Goal: Task Accomplishment & Management: Manage account settings

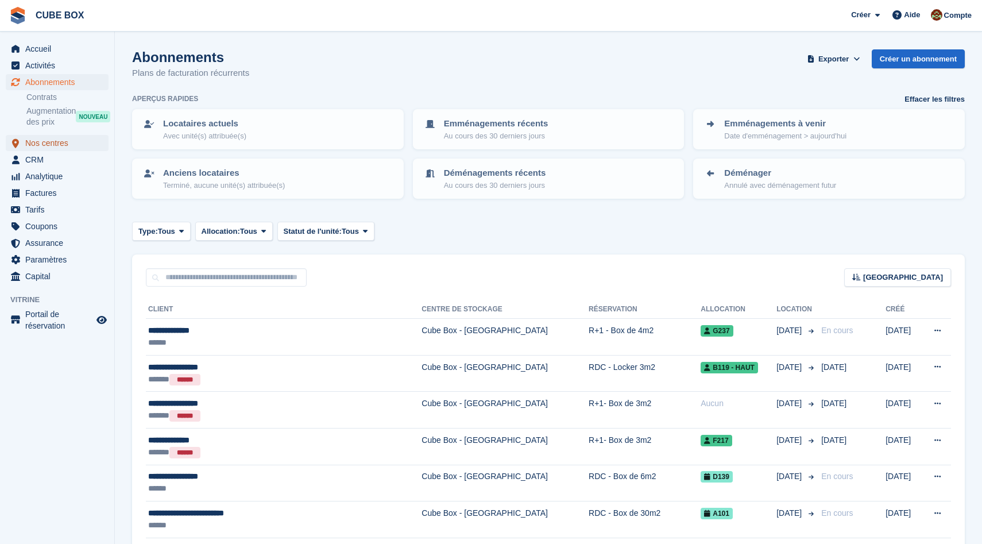
click at [69, 145] on span "Nos centres" at bounding box center [59, 143] width 69 height 16
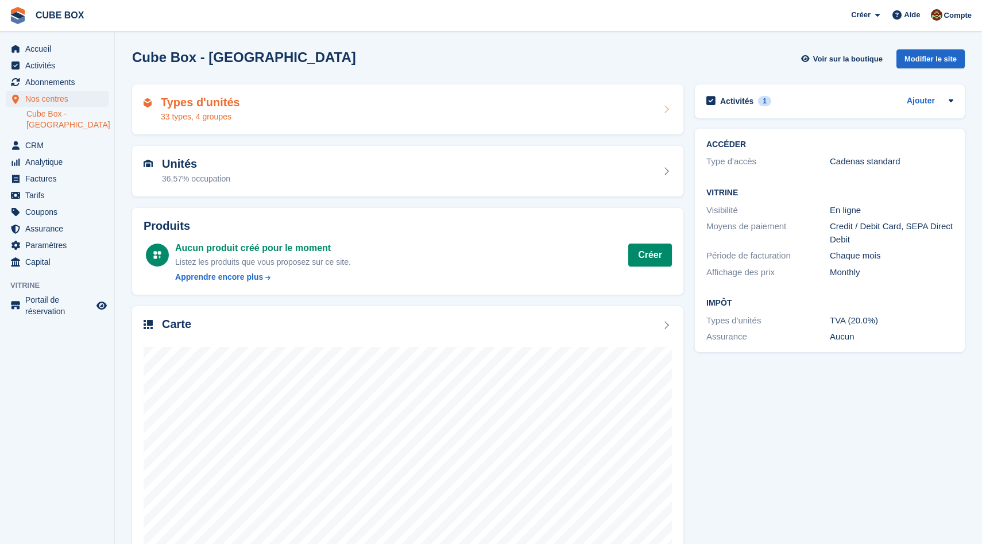
click at [219, 122] on div "33 types, 4 groupes" at bounding box center [200, 117] width 79 height 12
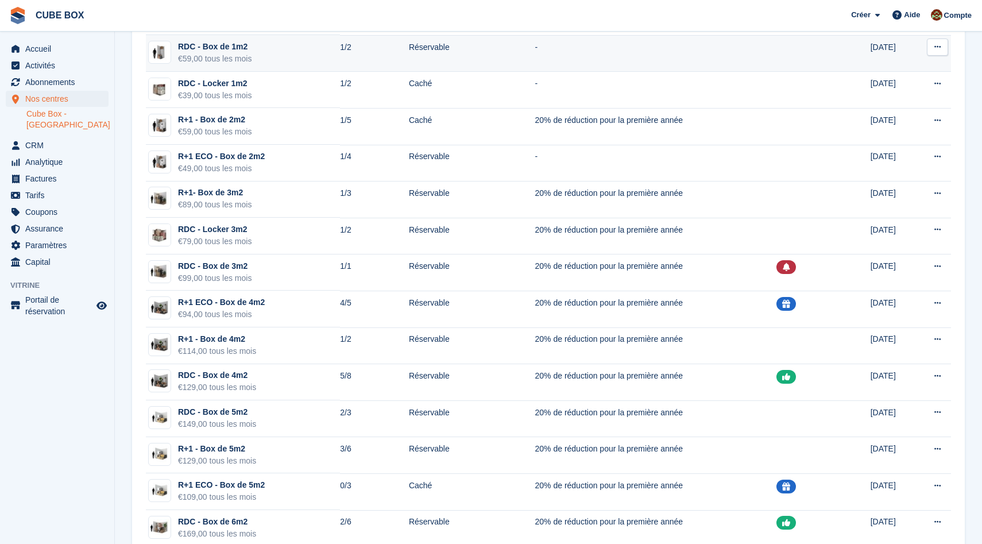
scroll to position [198, 0]
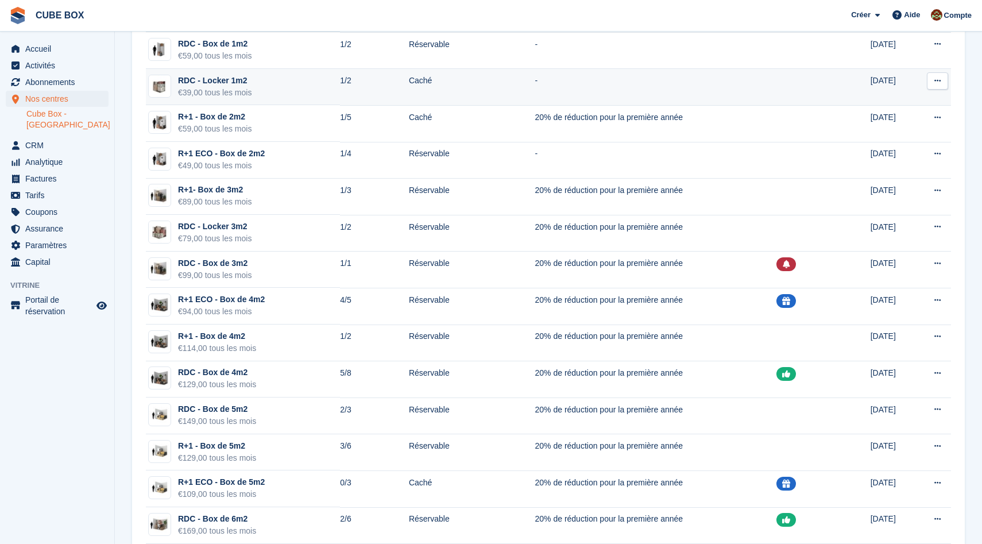
click at [288, 103] on td "RDC - Locker 1m2 €39,00 tous les mois" at bounding box center [243, 87] width 194 height 37
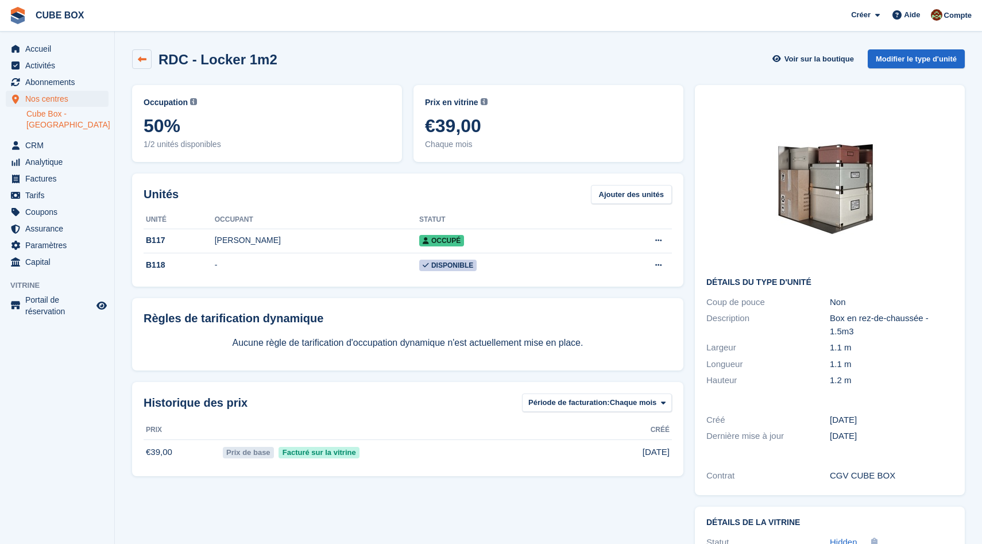
click at [148, 59] on link at bounding box center [142, 59] width 20 height 20
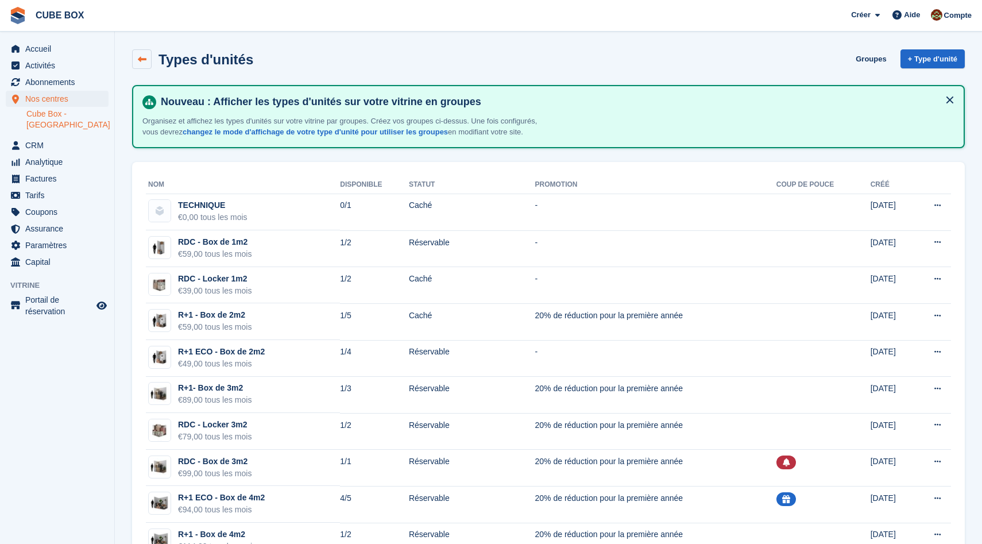
click at [147, 52] on link at bounding box center [142, 59] width 20 height 20
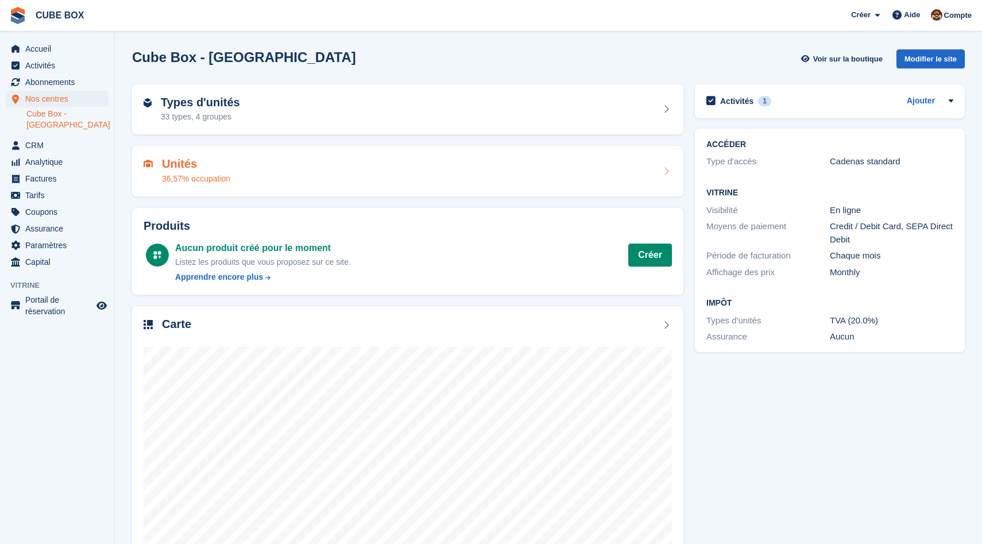
click at [275, 174] on div "Unités 36,57% occupation" at bounding box center [408, 171] width 529 height 28
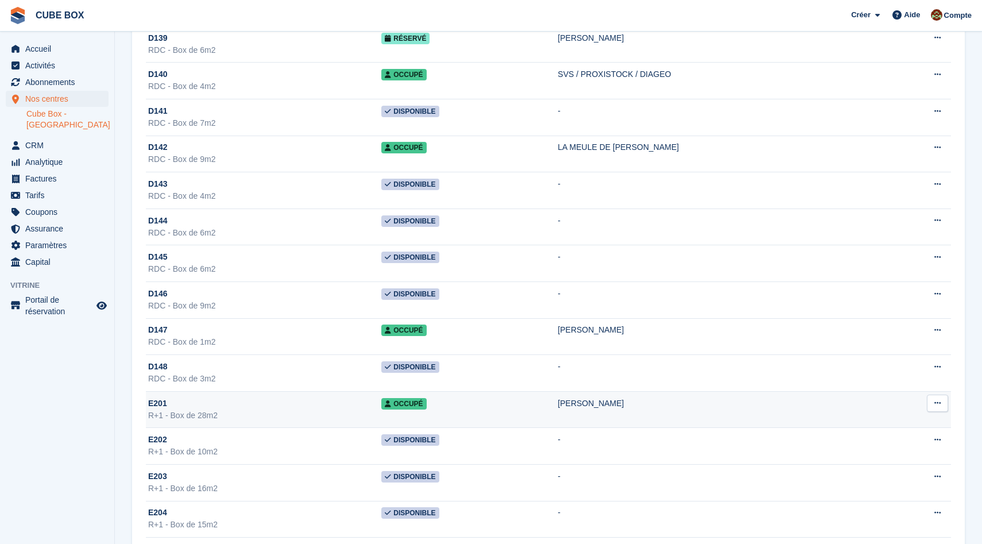
scroll to position [1532, 0]
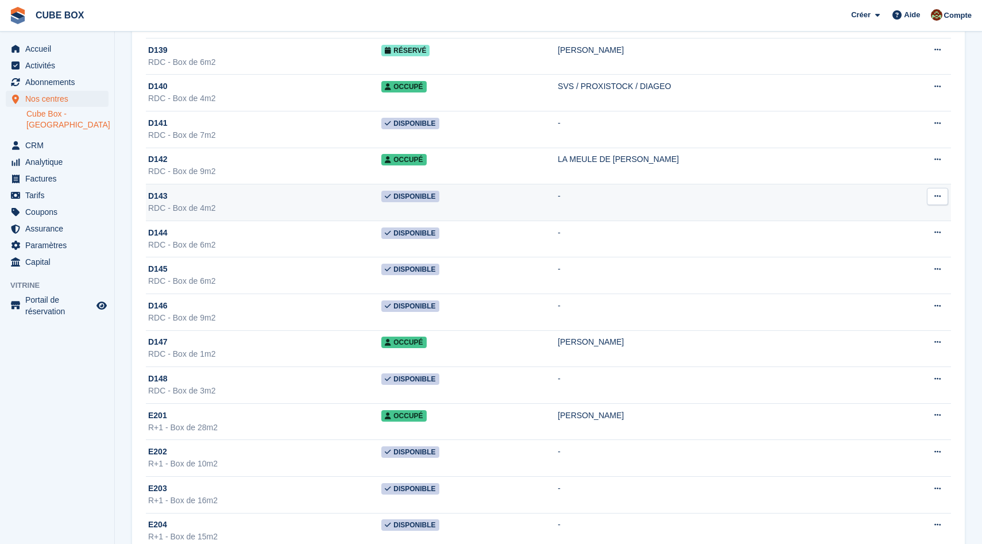
click at [177, 193] on div "D143" at bounding box center [264, 196] width 233 height 12
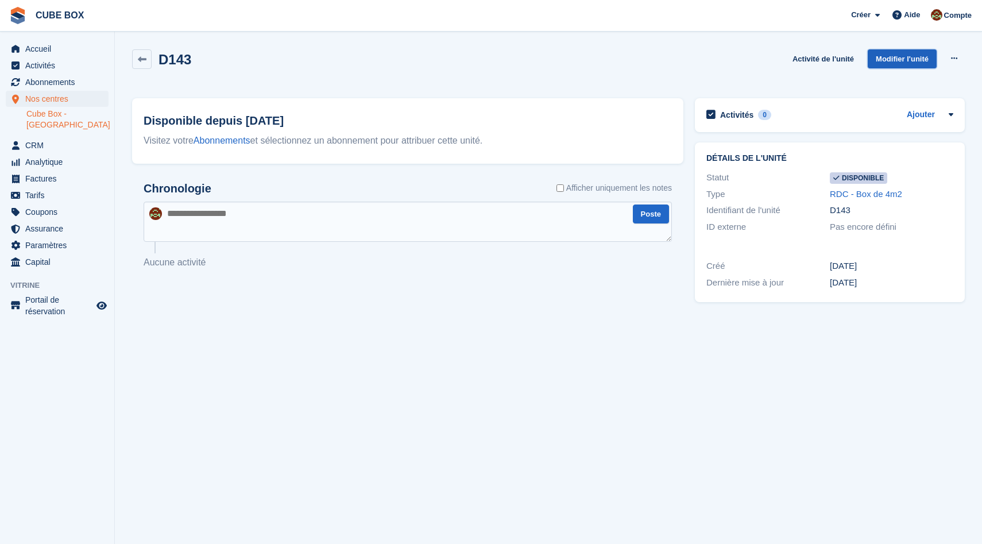
click at [896, 64] on link "Modifier l'unité" at bounding box center [902, 58] width 69 height 19
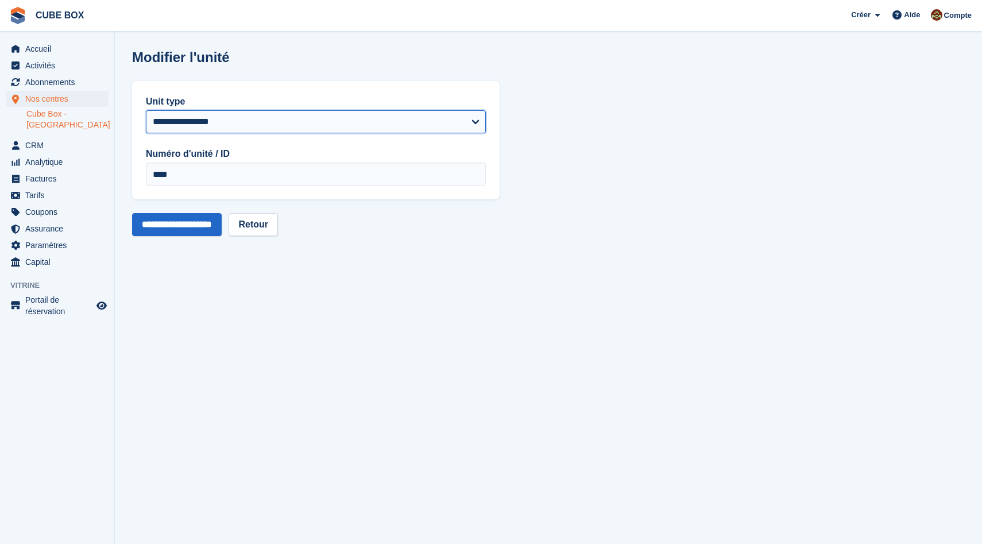
click at [267, 120] on select "**********" at bounding box center [316, 121] width 340 height 23
select select "*****"
click at [146, 110] on select "**********" at bounding box center [316, 121] width 340 height 23
click at [191, 225] on input "**********" at bounding box center [177, 224] width 90 height 23
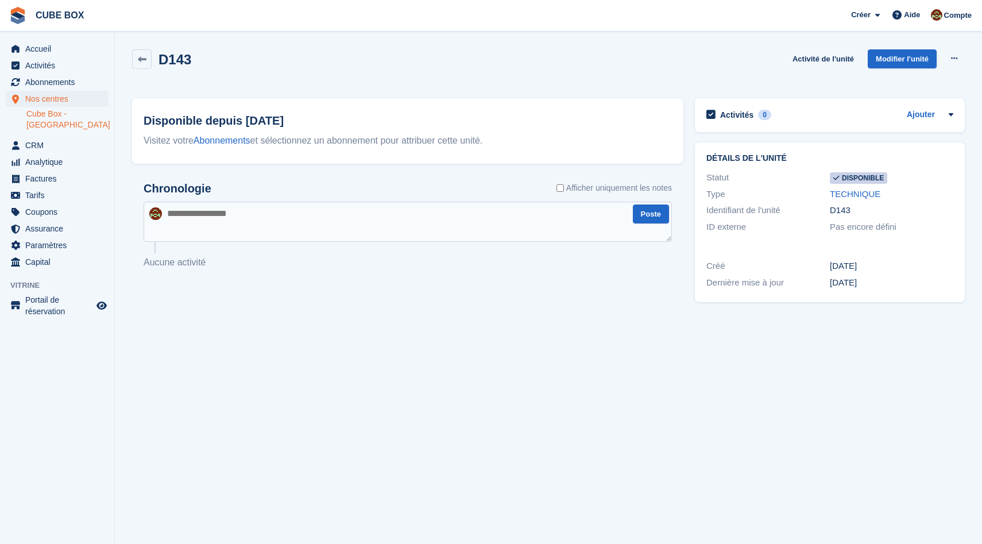
click at [858, 179] on span "Disponible" at bounding box center [858, 177] width 57 height 11
click at [914, 245] on div "Détails de l'unité Statut Disponible Type TECHNIQUE Identifiant de l'unité D143…" at bounding box center [830, 194] width 270 height 105
click at [854, 180] on span "Disponible" at bounding box center [858, 177] width 57 height 11
click at [897, 63] on link "Modifier l'unité" at bounding box center [902, 58] width 69 height 19
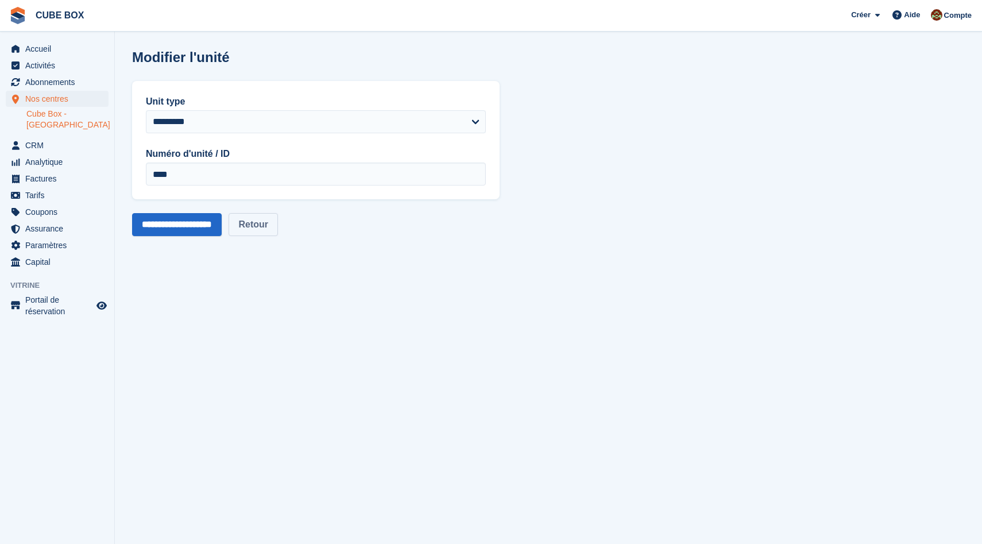
click at [277, 218] on link "Retour" at bounding box center [253, 224] width 49 height 23
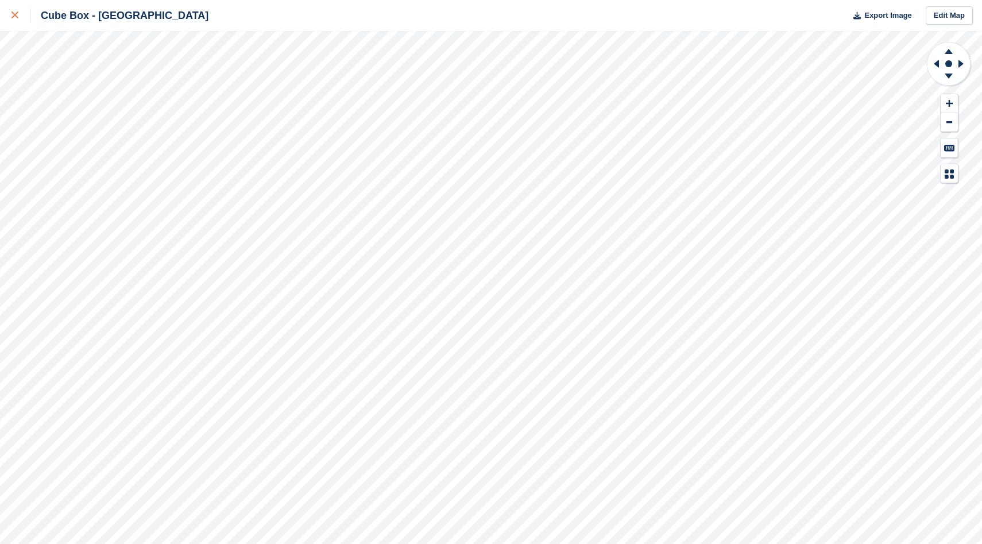
click at [19, 13] on div at bounding box center [20, 16] width 19 height 14
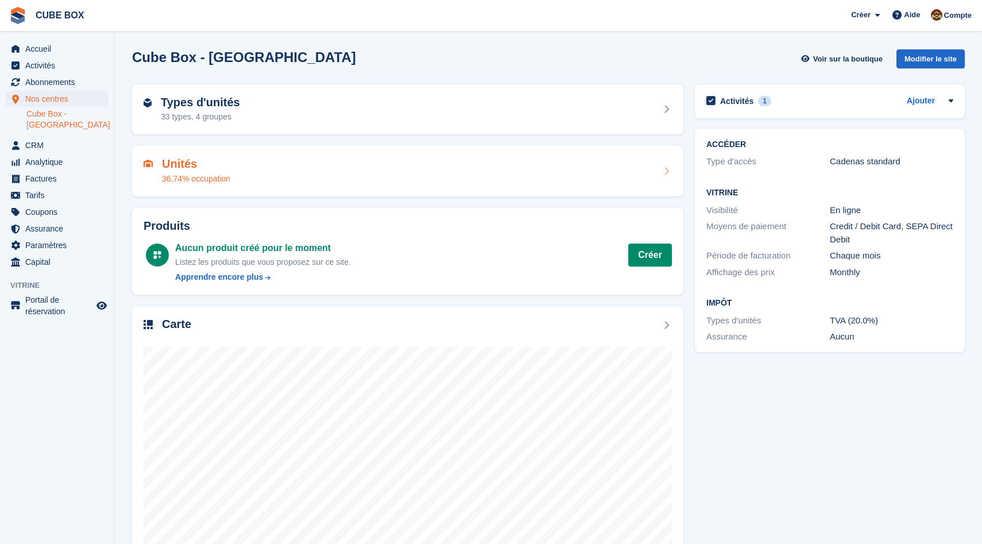
click at [255, 171] on div "Unités 36,74% occupation" at bounding box center [408, 171] width 529 height 28
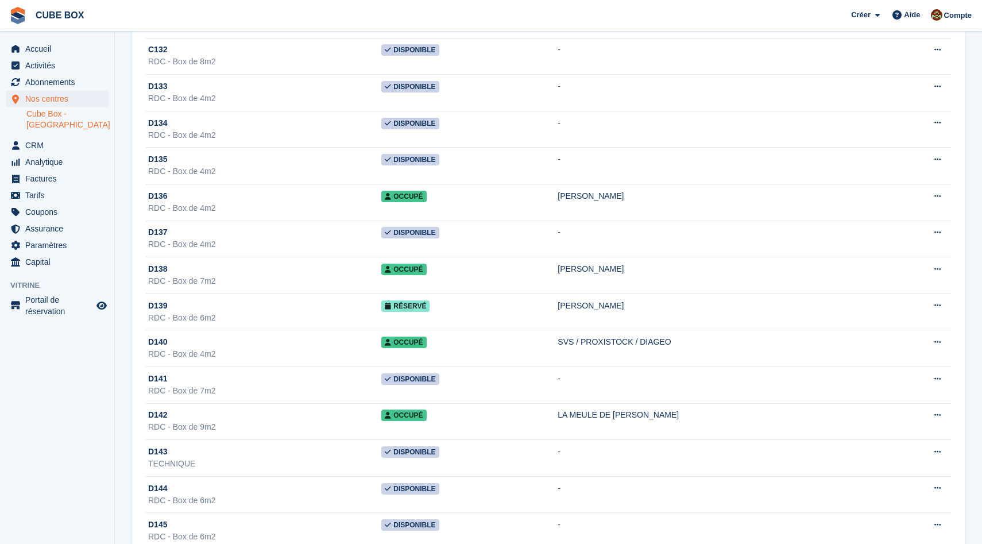
scroll to position [1413, 0]
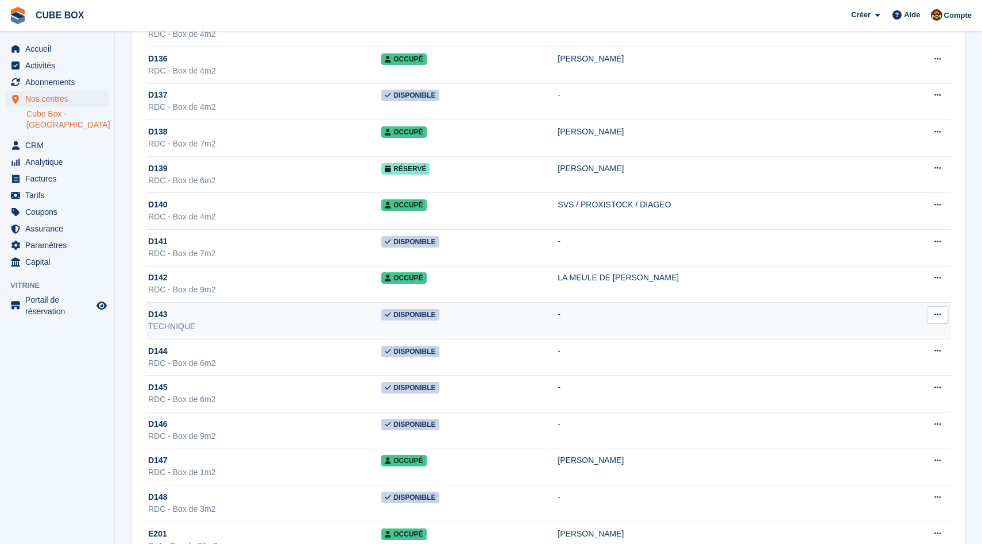
click at [231, 311] on div "D143" at bounding box center [264, 314] width 233 height 12
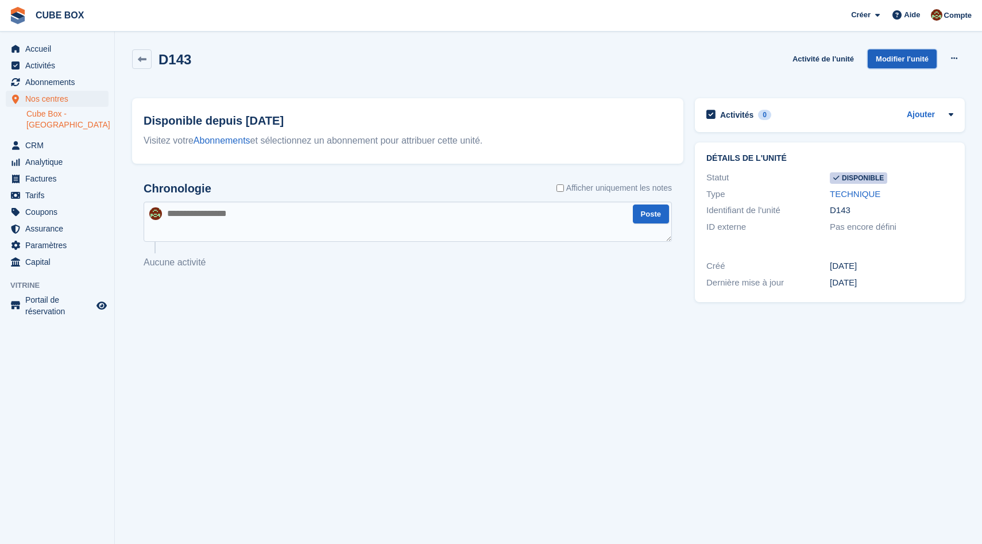
click at [893, 56] on link "Modifier l'unité" at bounding box center [902, 58] width 69 height 19
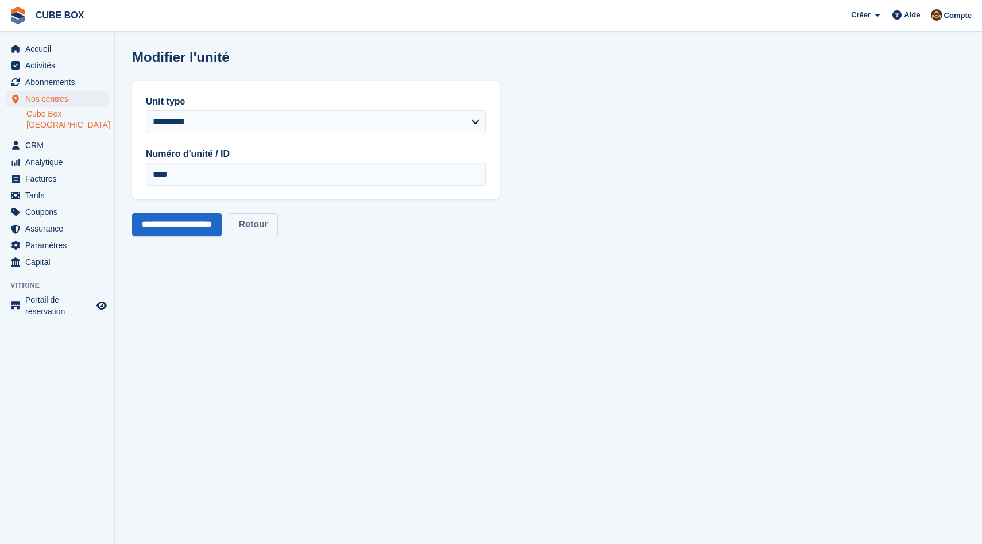
click at [276, 222] on link "Retour" at bounding box center [253, 224] width 49 height 23
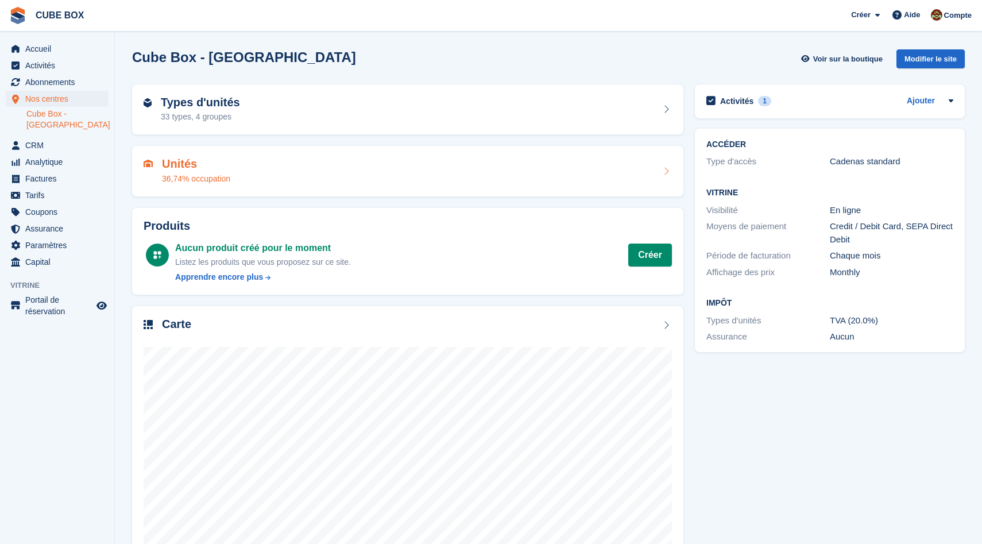
click at [519, 178] on div "Unités 36,74% occupation" at bounding box center [408, 171] width 529 height 28
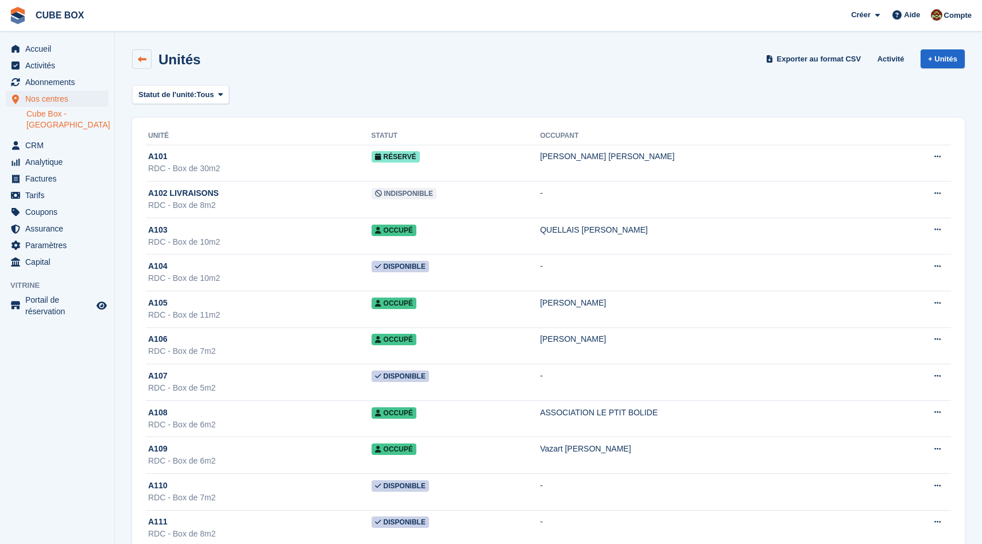
click at [145, 60] on icon at bounding box center [142, 59] width 9 height 9
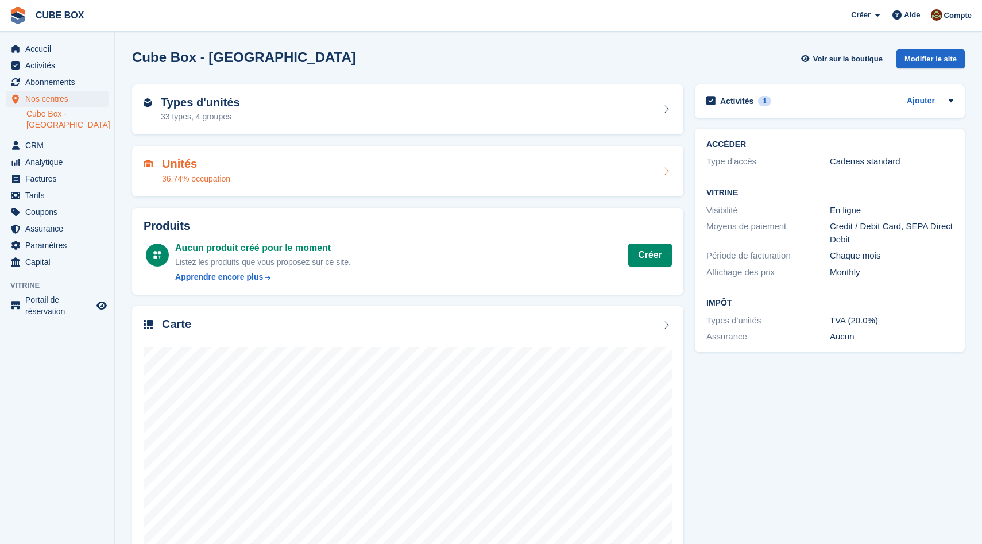
click at [325, 177] on div "Unités 36,74% occupation" at bounding box center [408, 171] width 529 height 28
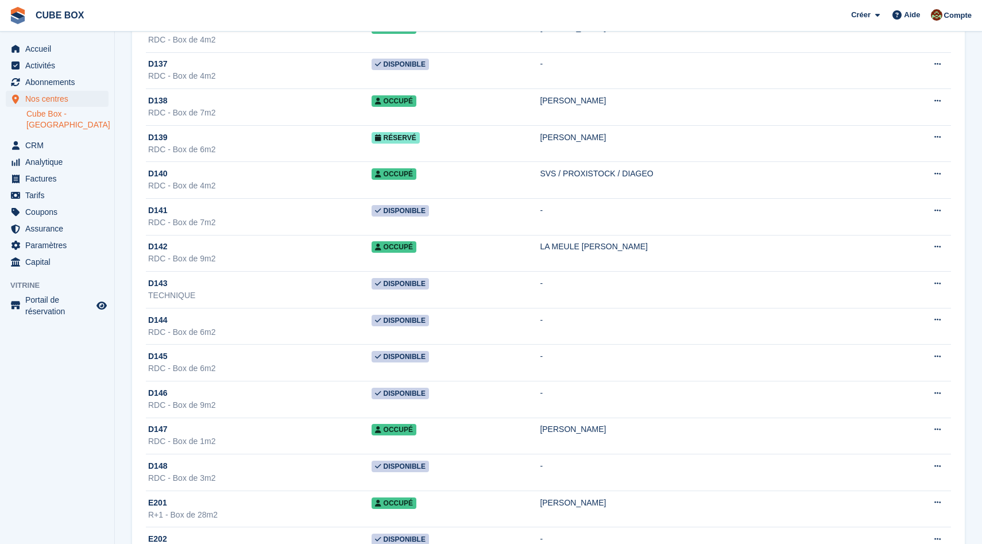
scroll to position [1449, 0]
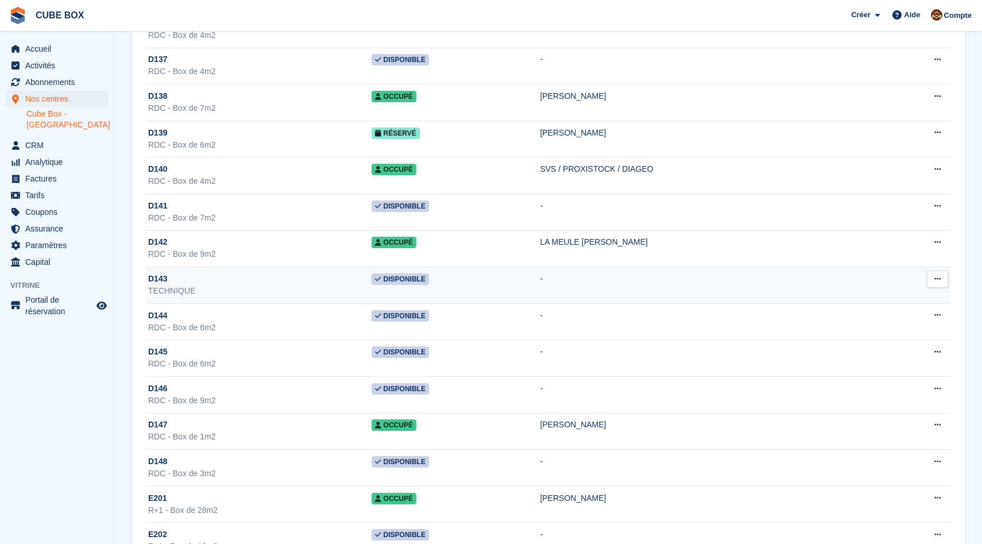
click at [274, 279] on div "D143" at bounding box center [259, 279] width 223 height 12
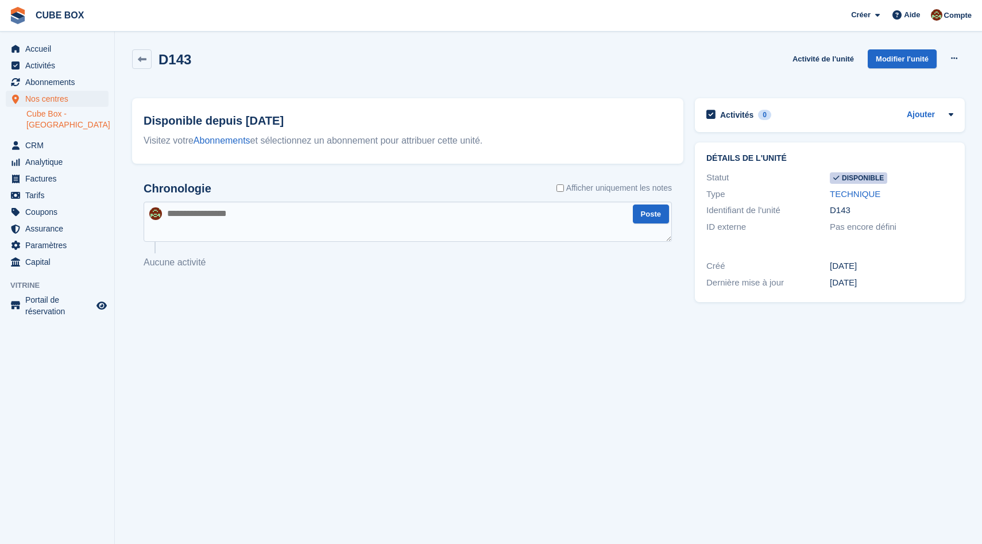
click at [861, 179] on span "Disponible" at bounding box center [858, 177] width 57 height 11
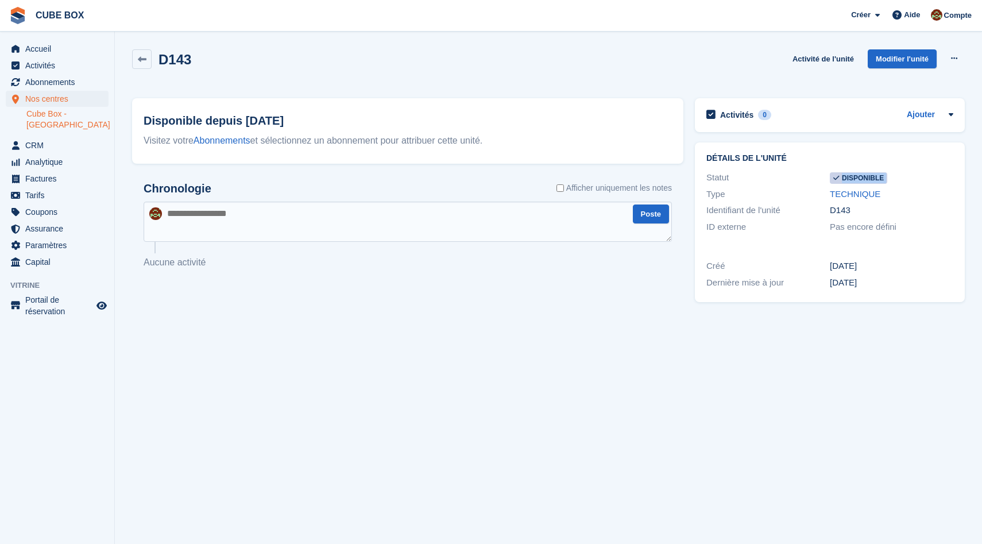
click at [861, 179] on span "Disponible" at bounding box center [858, 177] width 57 height 11
click at [854, 194] on link "TECHNIQUE" at bounding box center [855, 194] width 51 height 10
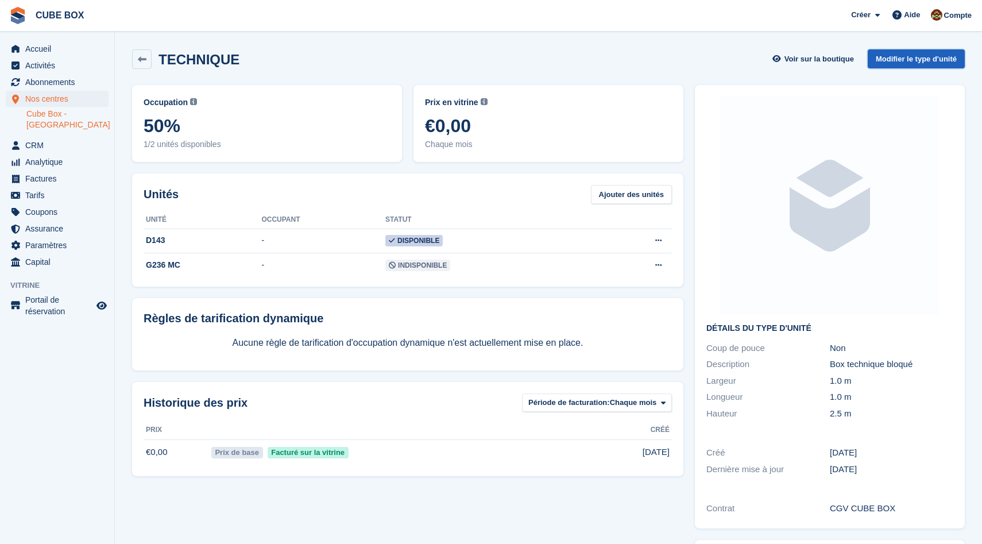
click at [884, 63] on link "Modifier le type d'unité" at bounding box center [916, 58] width 97 height 19
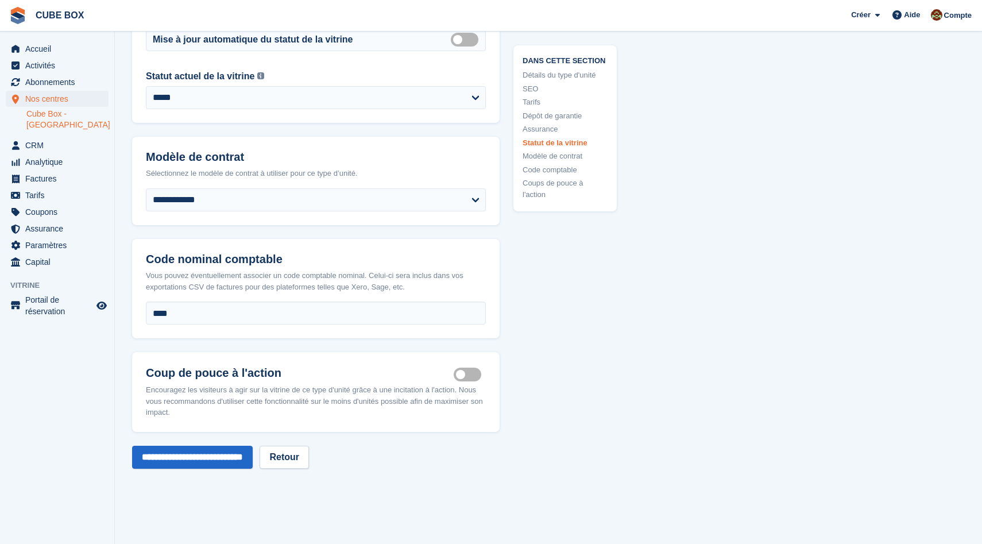
scroll to position [1583, 0]
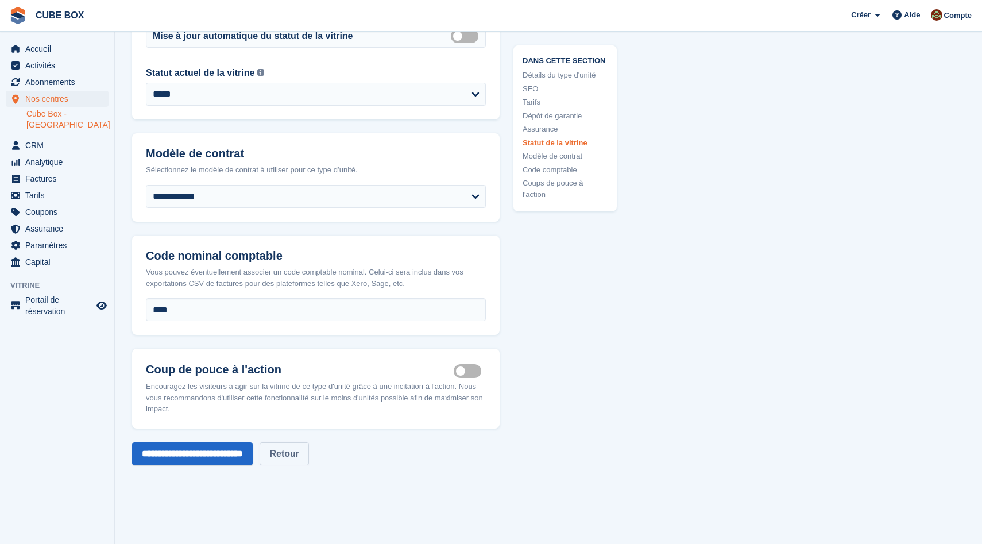
click at [289, 465] on link "Retour" at bounding box center [284, 453] width 49 height 23
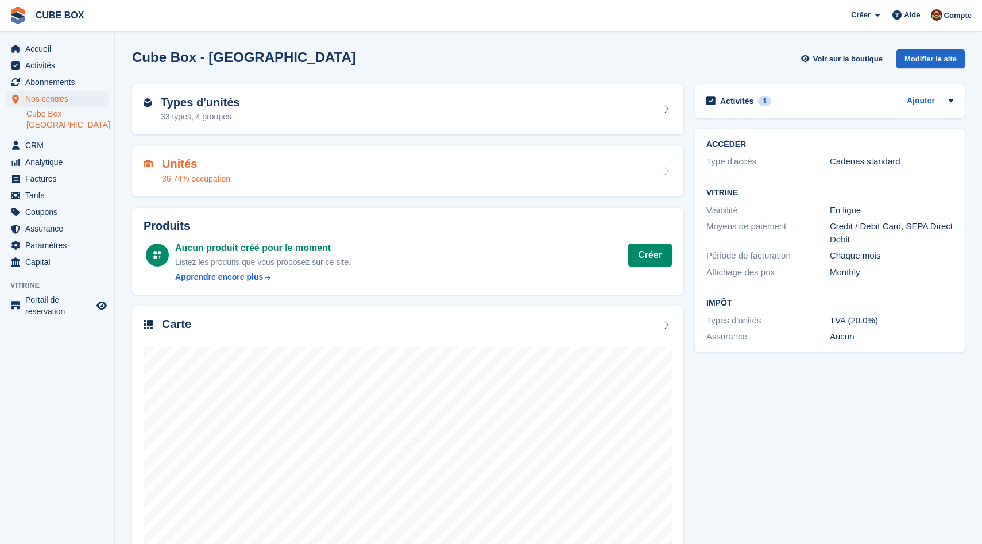
click at [282, 160] on div "Unités 36,74% occupation" at bounding box center [408, 171] width 529 height 28
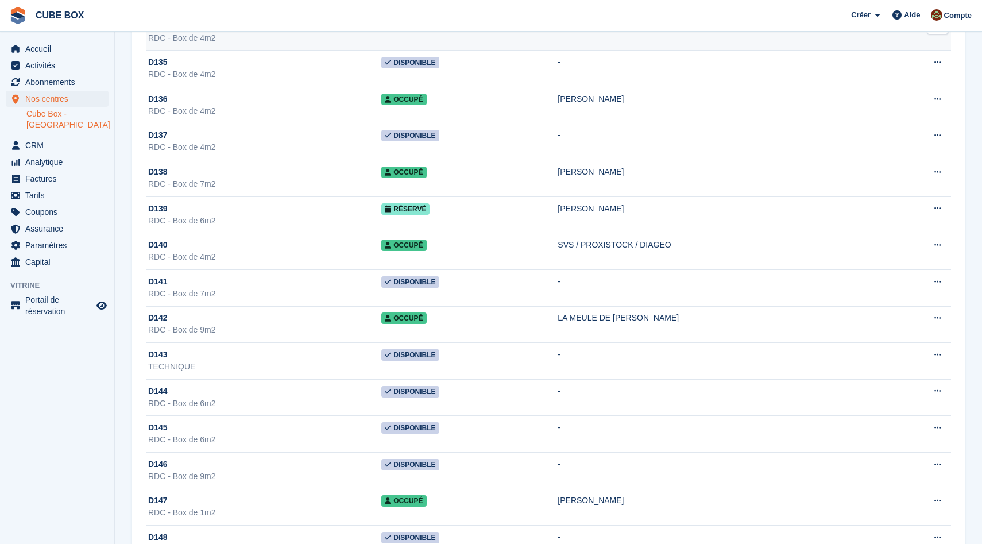
scroll to position [1372, 0]
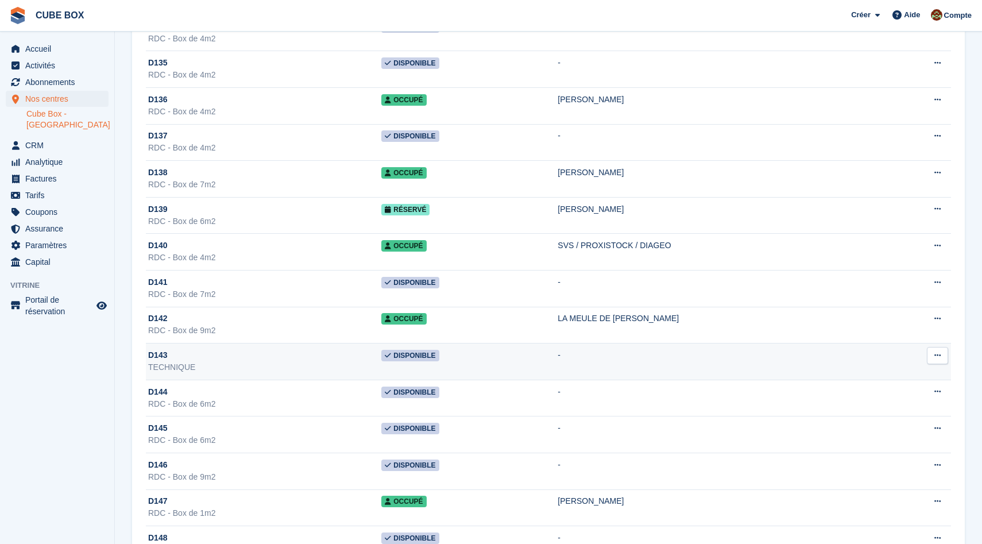
click at [935, 357] on icon at bounding box center [938, 355] width 6 height 7
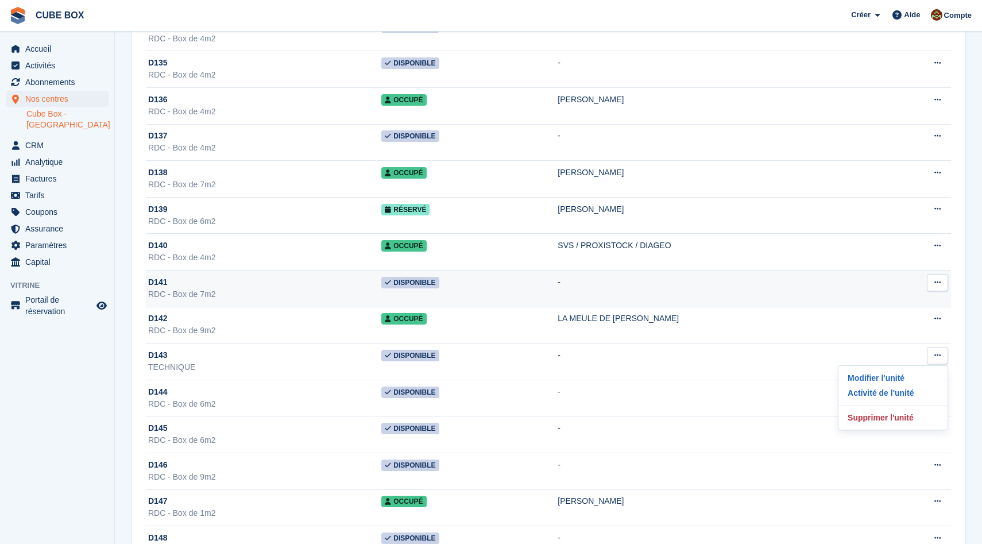
click at [938, 286] on icon at bounding box center [938, 282] width 6 height 7
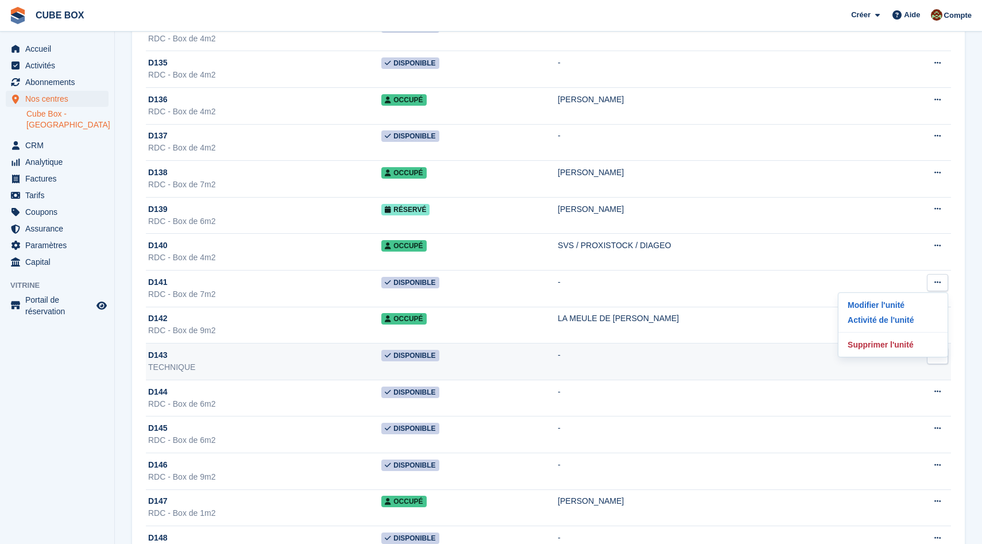
click at [809, 355] on td "-" at bounding box center [722, 362] width 328 height 37
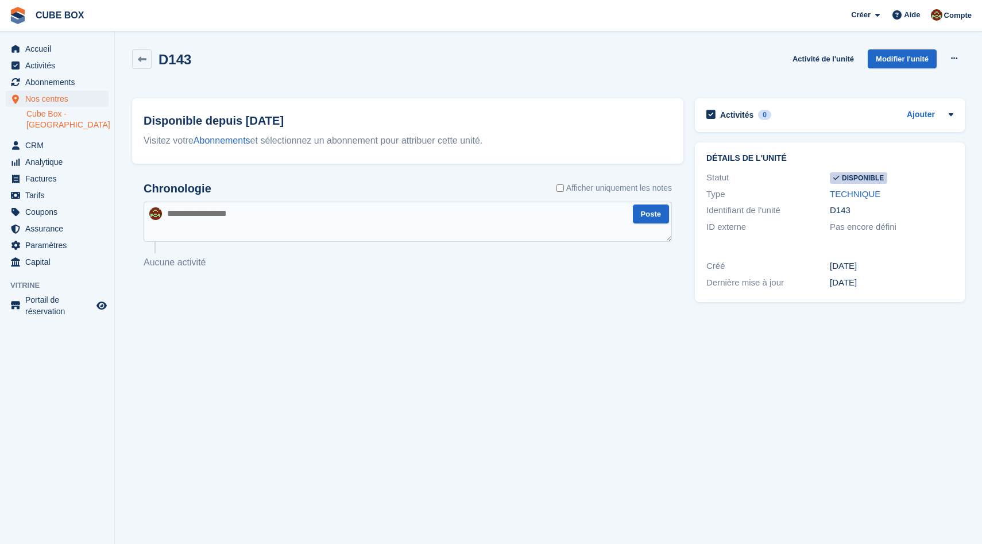
click at [858, 180] on span "Disponible" at bounding box center [858, 177] width 57 height 11
click at [826, 62] on link "Activité de l'unité" at bounding box center [823, 58] width 71 height 19
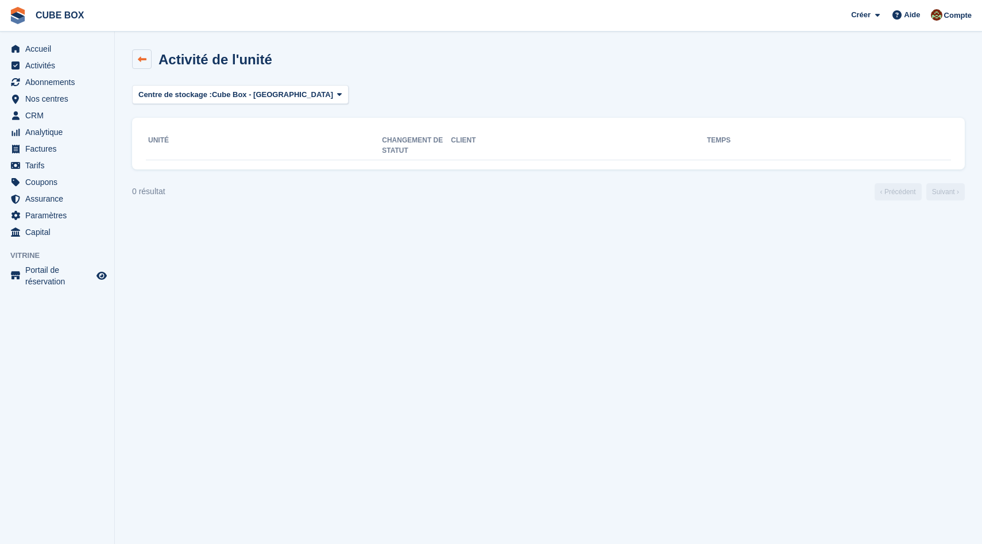
click at [138, 57] on icon at bounding box center [142, 59] width 9 height 9
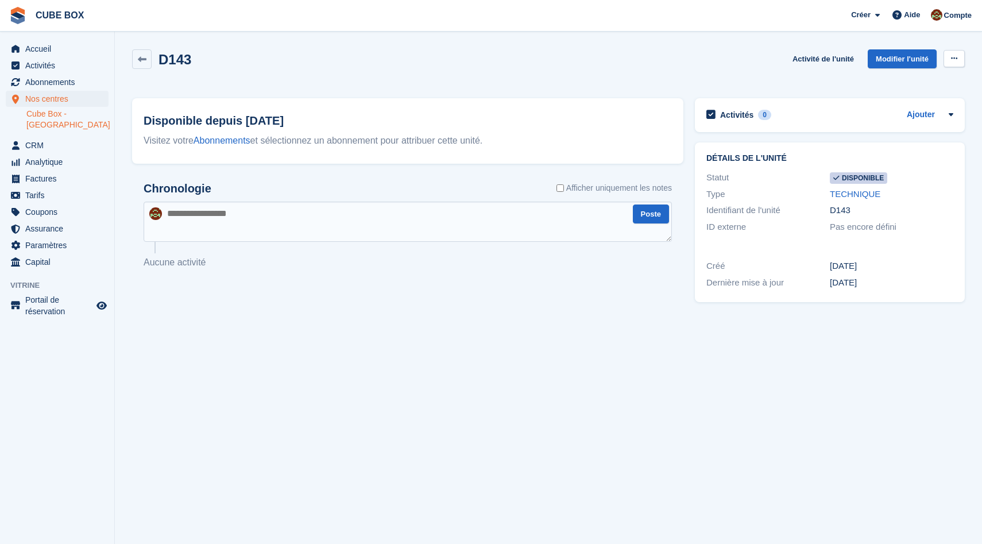
click at [948, 62] on button at bounding box center [954, 58] width 21 height 17
click at [936, 77] on p "Rendre indisponible" at bounding box center [910, 81] width 100 height 15
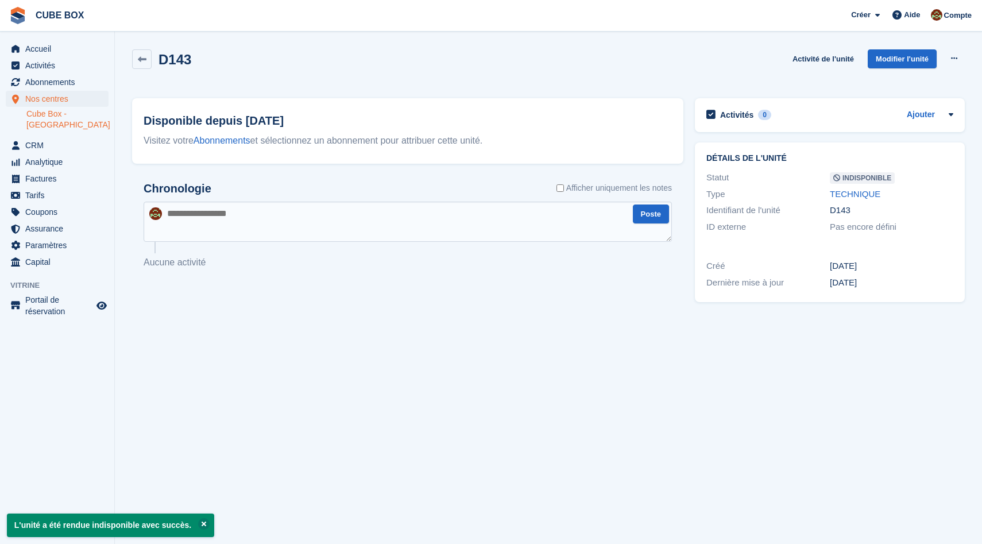
click at [65, 114] on link "Cube Box - [GEOGRAPHIC_DATA]" at bounding box center [67, 120] width 82 height 22
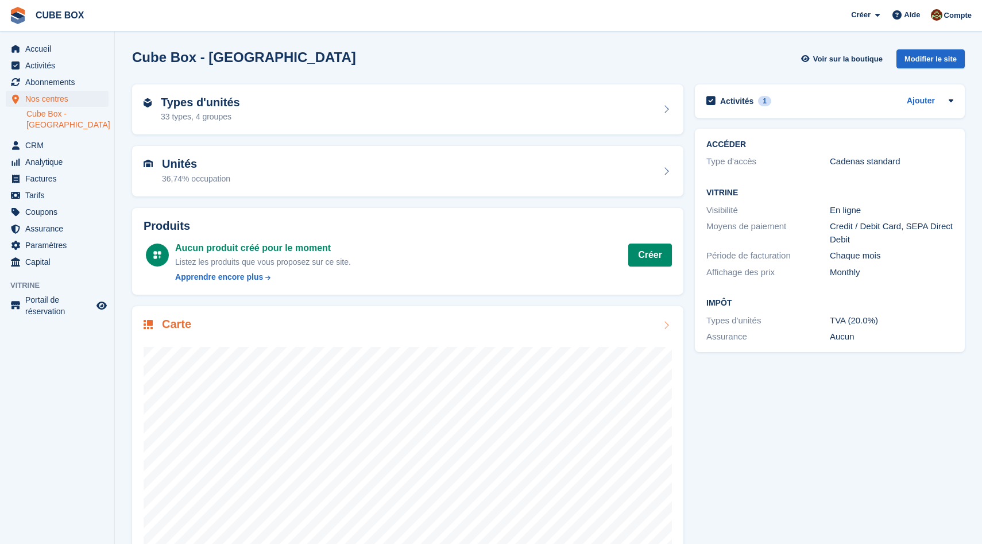
click at [234, 321] on div "Carte" at bounding box center [408, 326] width 529 height 16
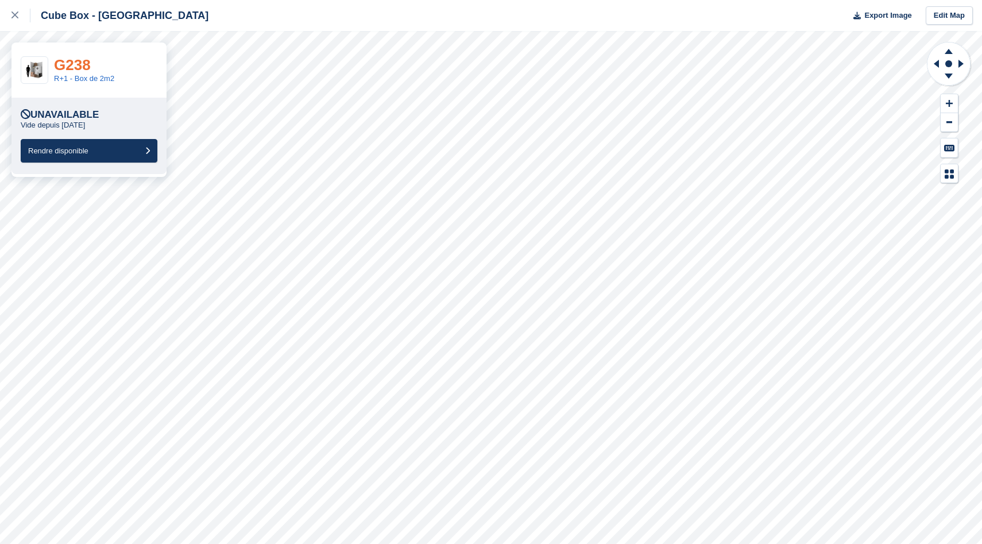
click at [78, 67] on link "G238" at bounding box center [72, 64] width 37 height 17
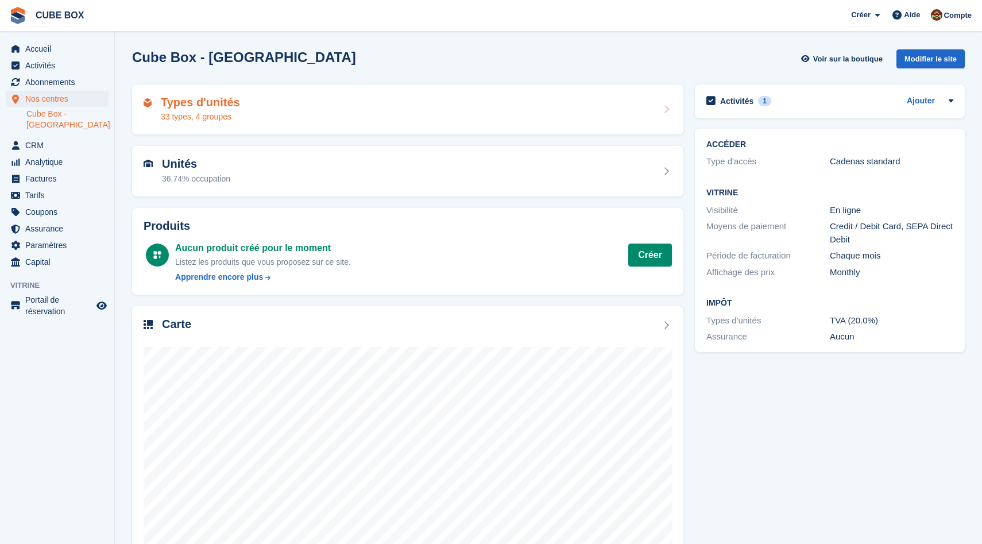
click at [232, 104] on h2 "Types d'unités" at bounding box center [200, 102] width 79 height 13
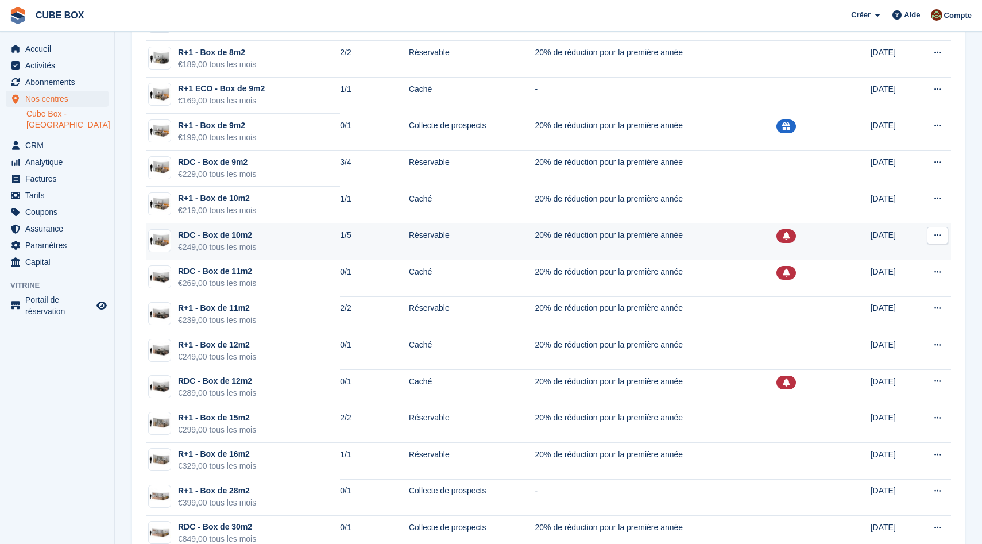
scroll to position [883, 0]
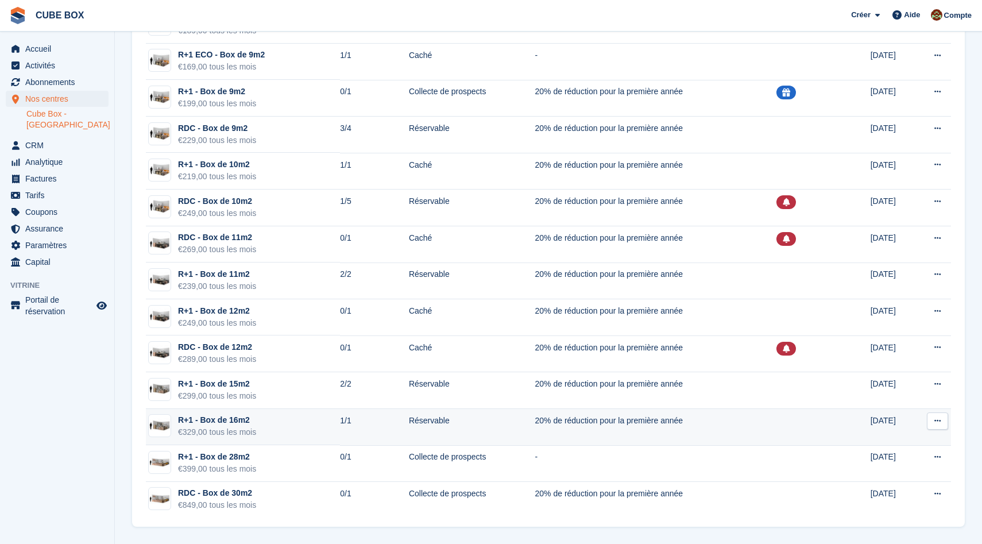
click at [291, 438] on td "R+1 - Box de 16m2 €329,00 tous les mois" at bounding box center [243, 427] width 194 height 37
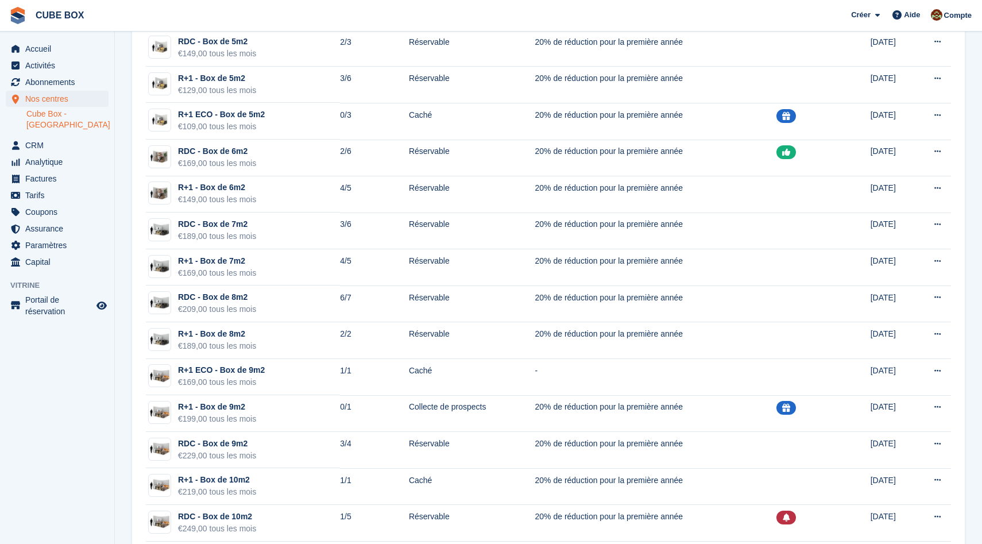
scroll to position [510, 0]
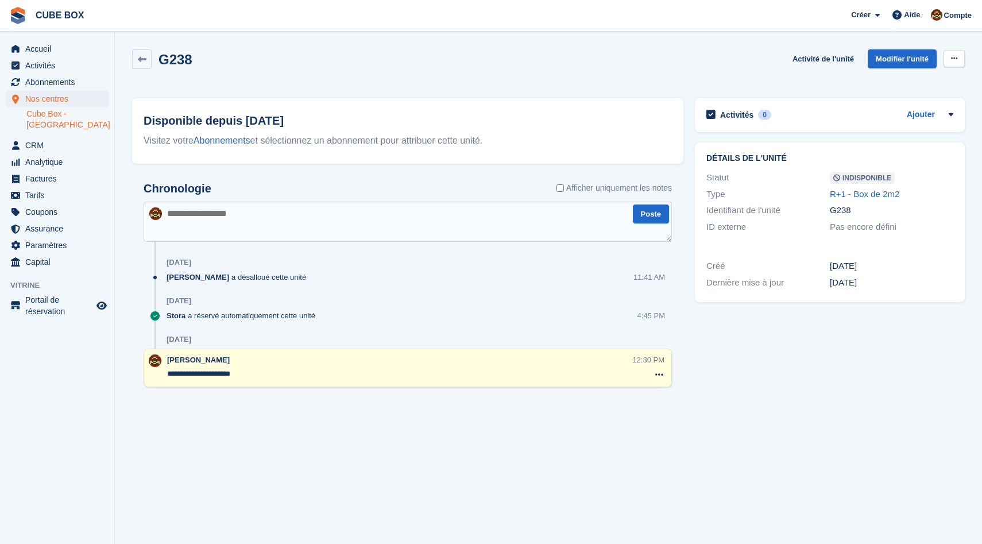
click at [955, 63] on button at bounding box center [954, 58] width 21 height 17
click at [927, 78] on p "Rendre disponible" at bounding box center [910, 81] width 100 height 15
click at [145, 52] on link at bounding box center [142, 59] width 20 height 20
